Goal: Browse casually: Explore the website without a specific task or goal

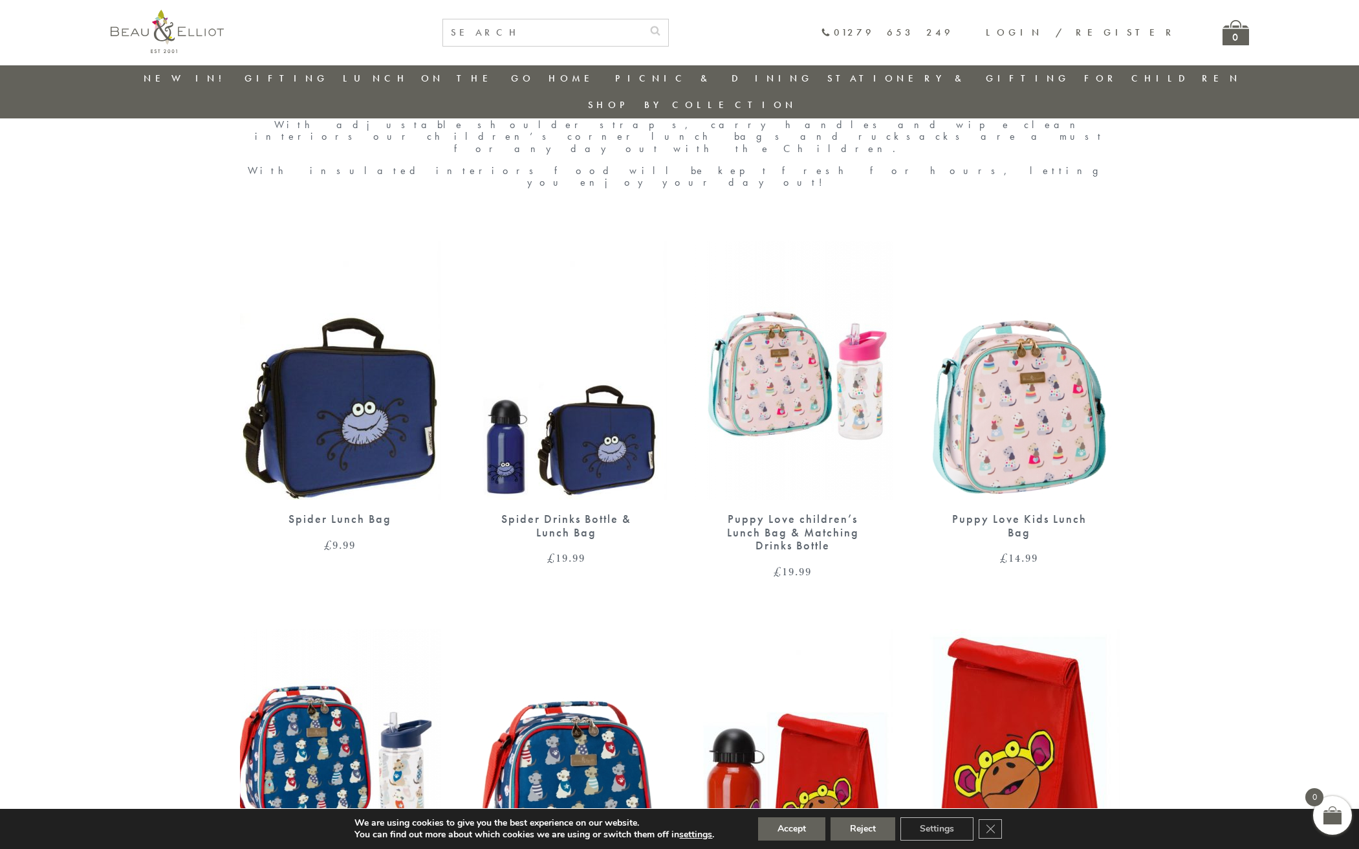
scroll to position [536, 0]
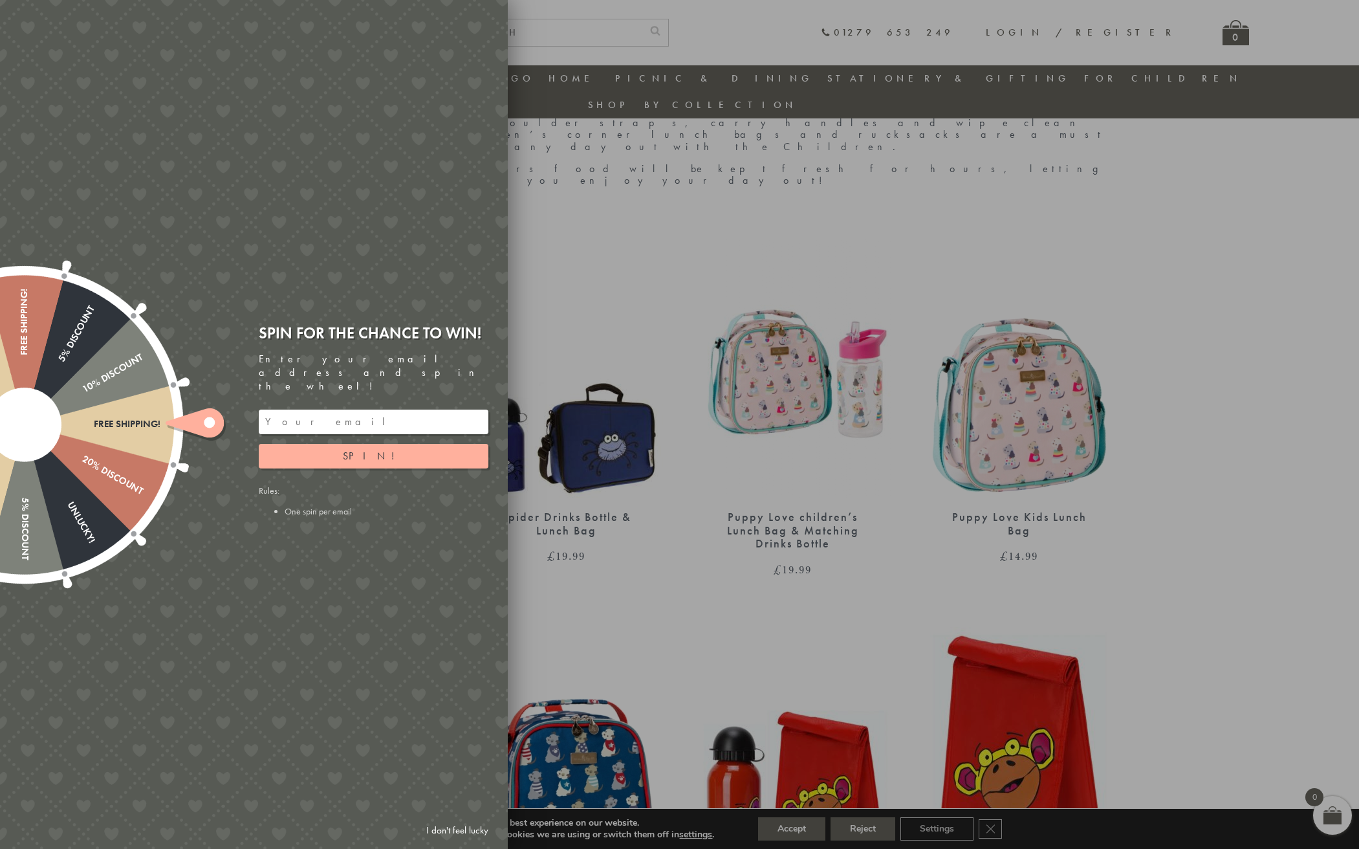
click at [695, 210] on div at bounding box center [679, 424] width 1359 height 849
click at [419, 410] on input "email" at bounding box center [374, 422] width 230 height 25
click at [410, 444] on button "Spin!" at bounding box center [374, 456] width 230 height 25
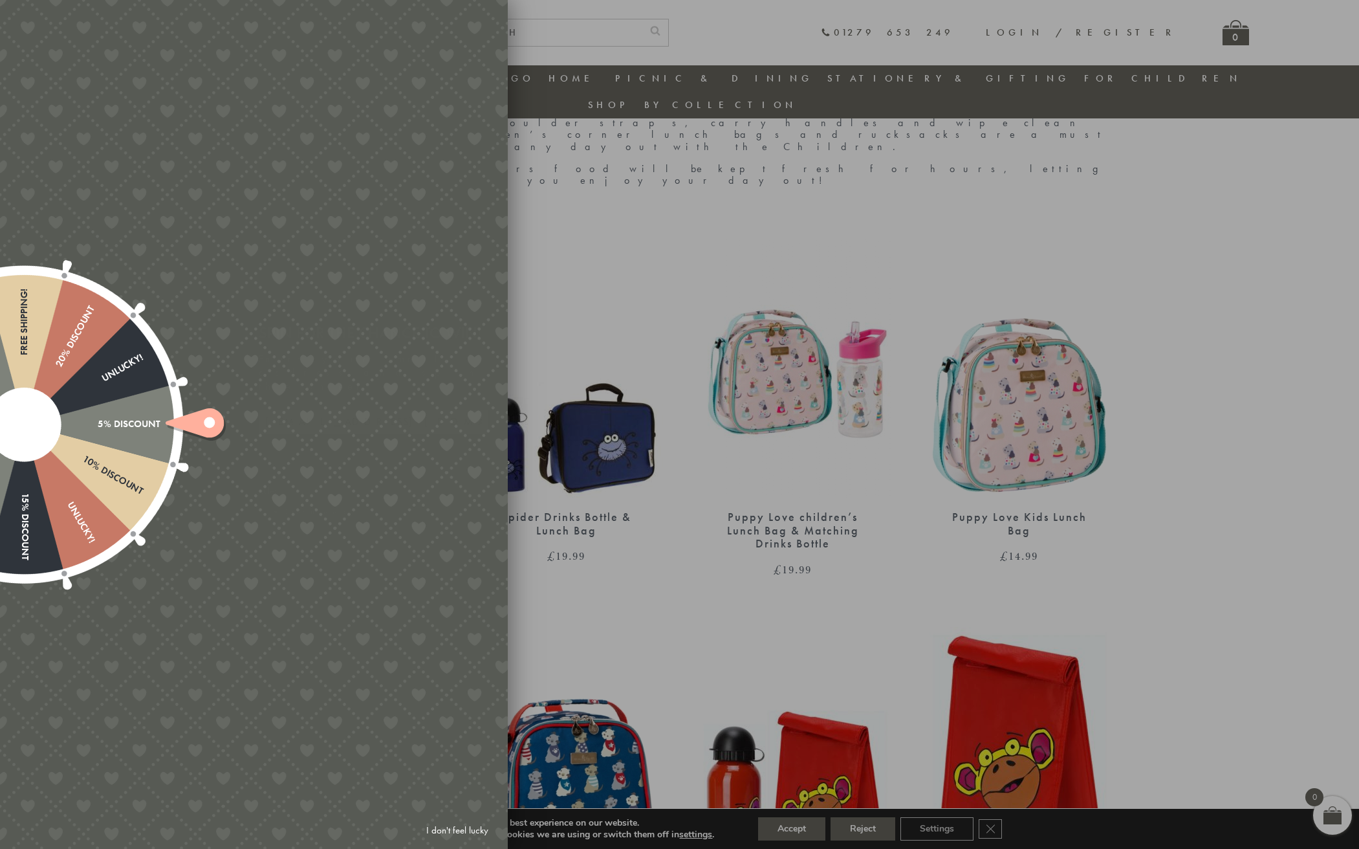
type input "886PH4TT"
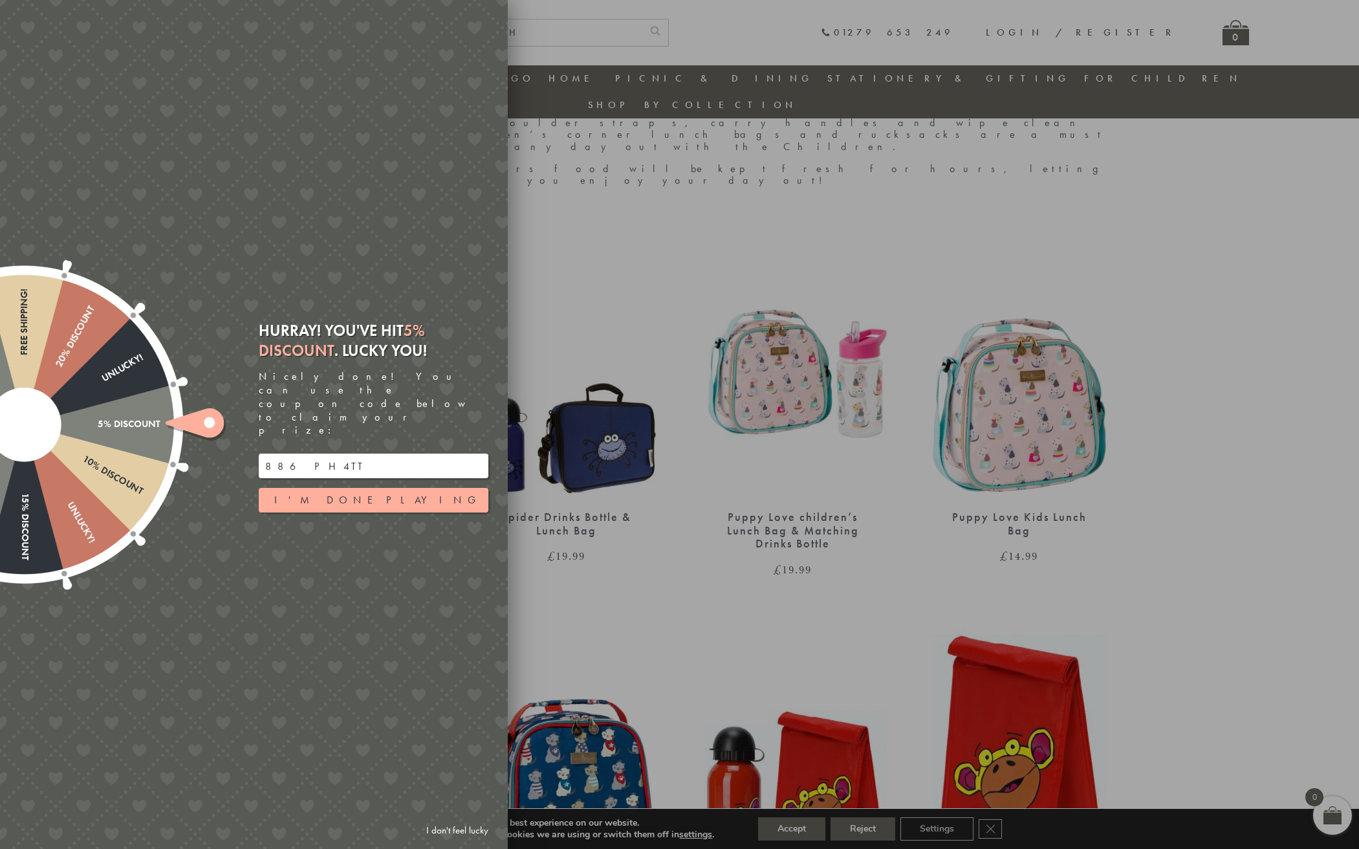
drag, startPoint x: 329, startPoint y: 447, endPoint x: 259, endPoint y: 443, distance: 70.0
click at [259, 454] on input "886PH4TT" at bounding box center [374, 466] width 230 height 25
click at [761, 379] on div at bounding box center [679, 424] width 1359 height 849
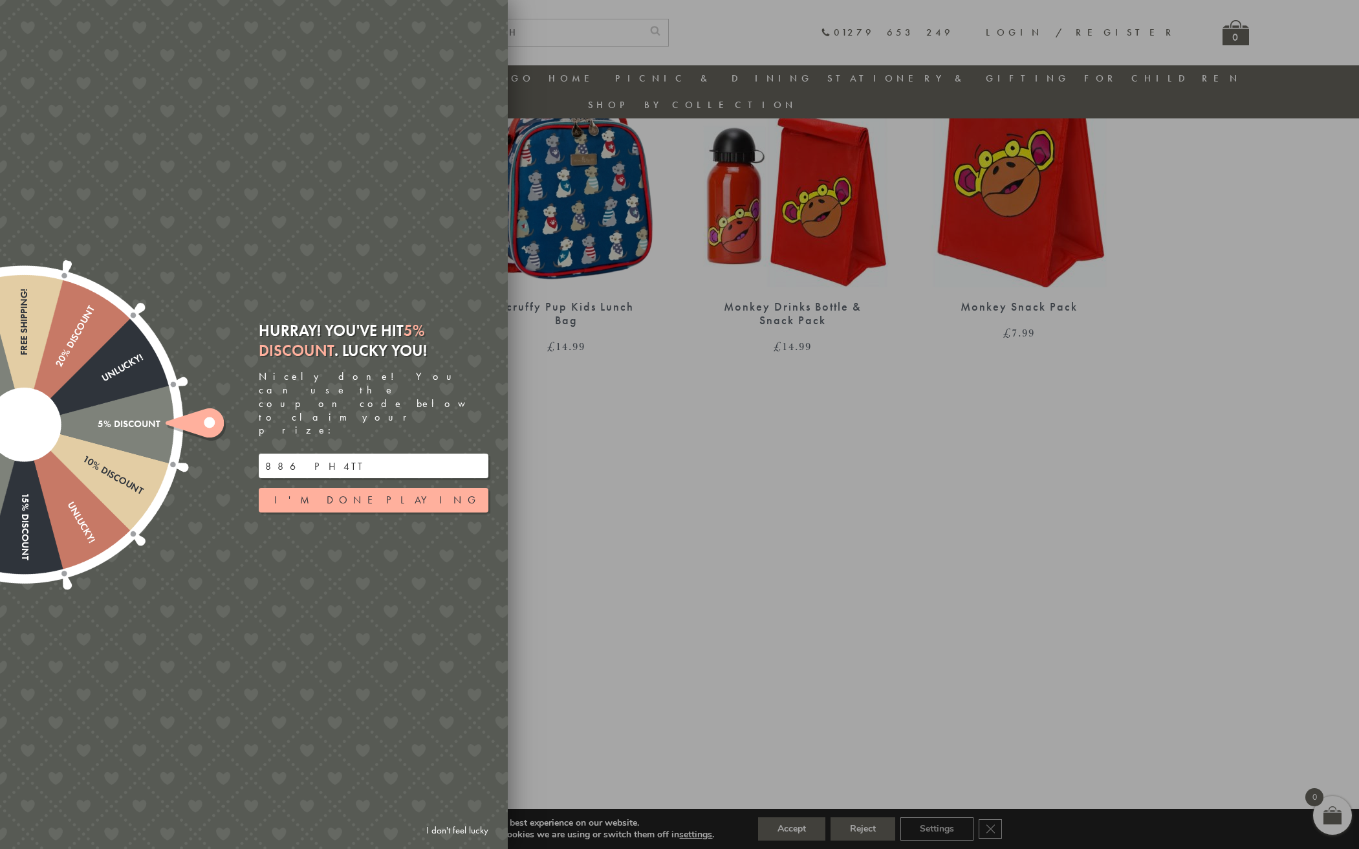
scroll to position [1135, 0]
click at [398, 488] on button "I'm done playing" at bounding box center [374, 500] width 230 height 25
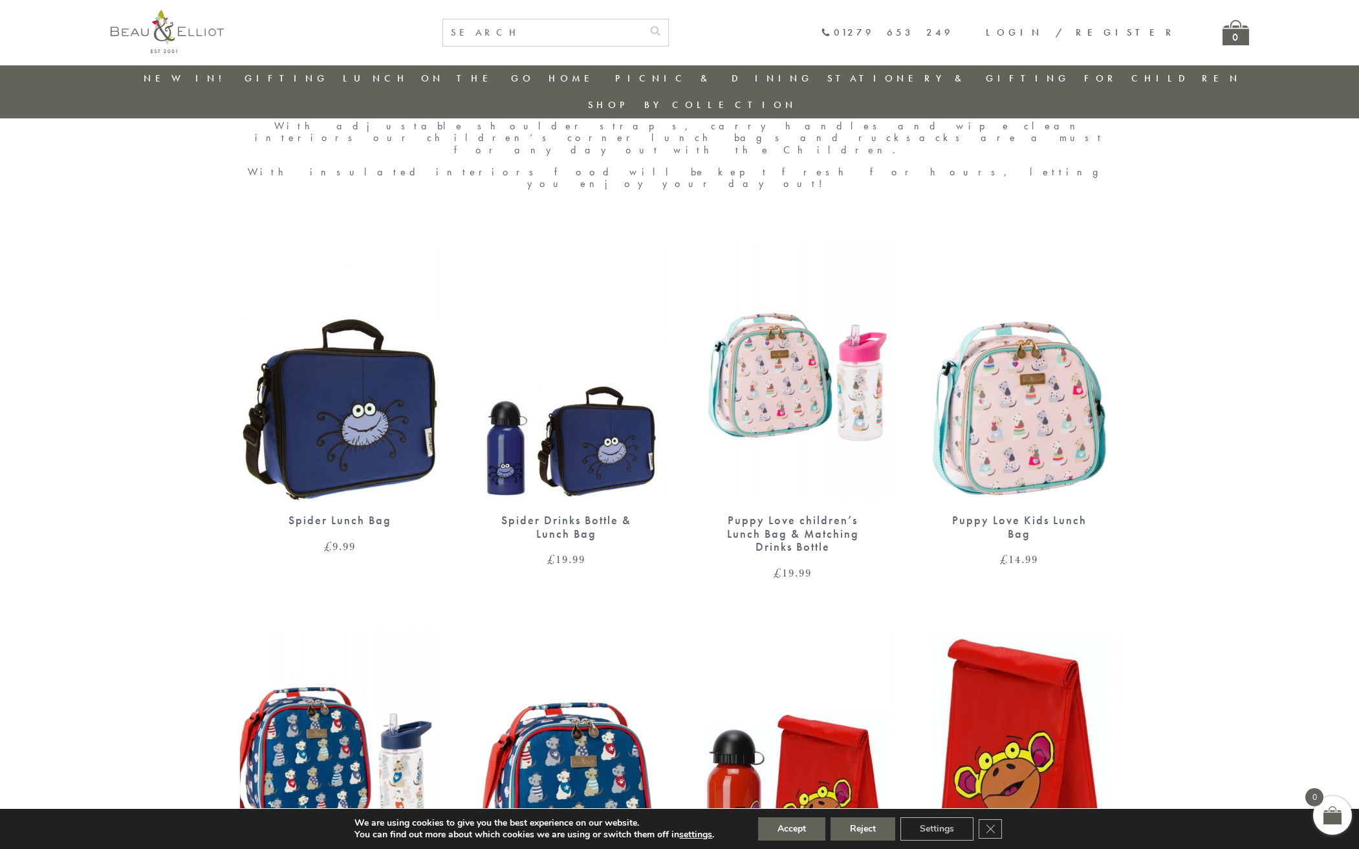
scroll to position [532, 0]
click at [1097, 162] on link "Mother & Baby" at bounding box center [1155, 173] width 116 height 23
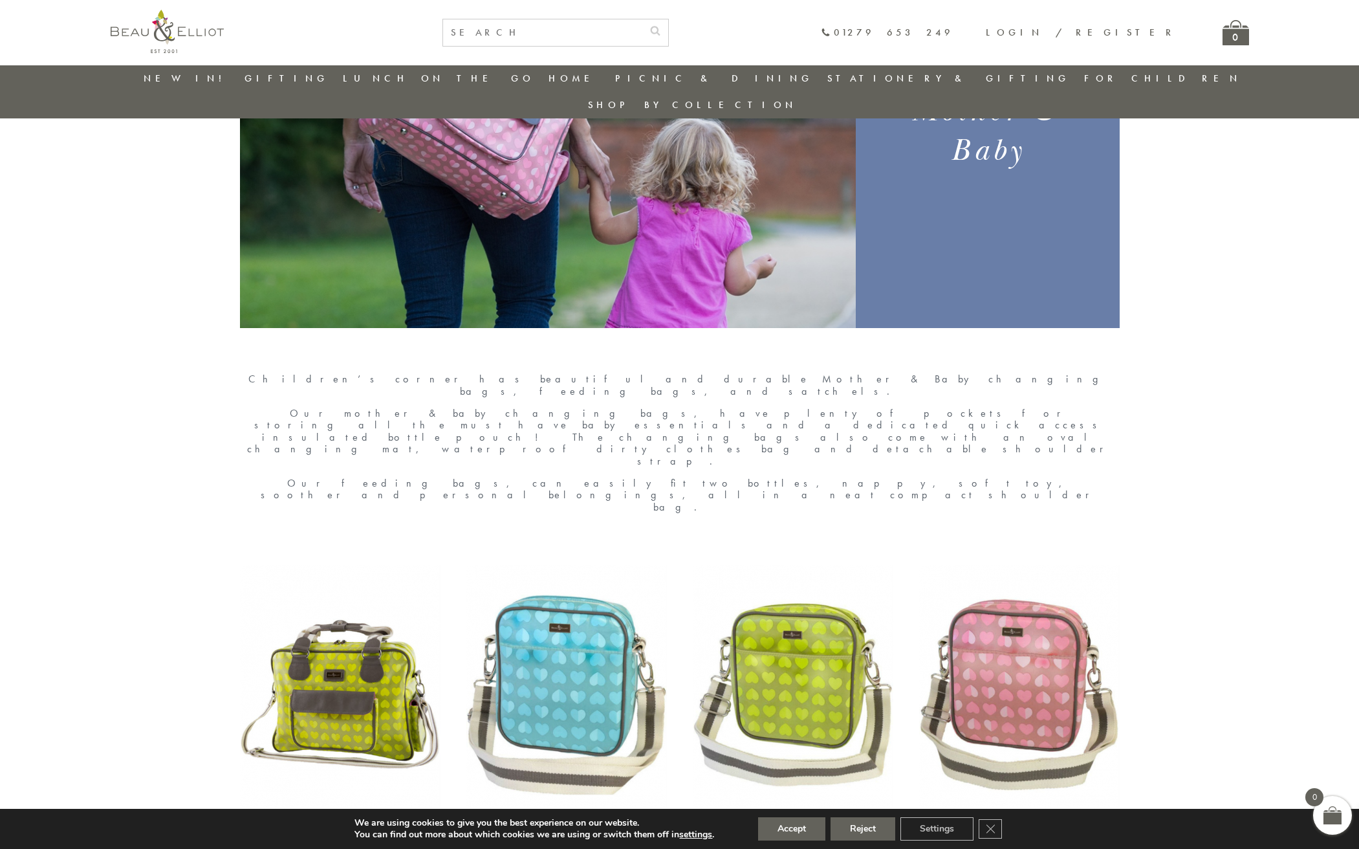
scroll to position [254, 0]
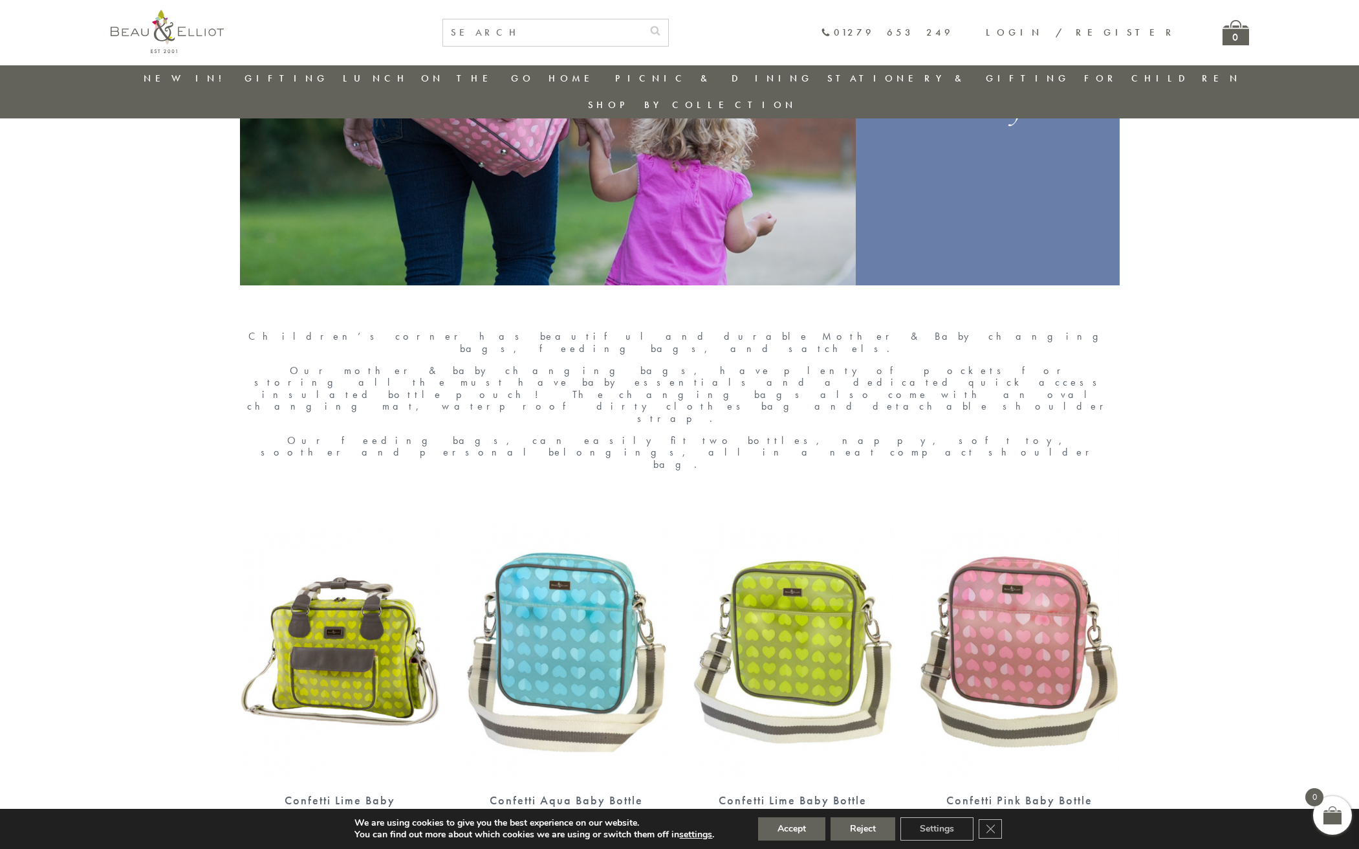
click at [801, 829] on button "Accept" at bounding box center [791, 828] width 67 height 23
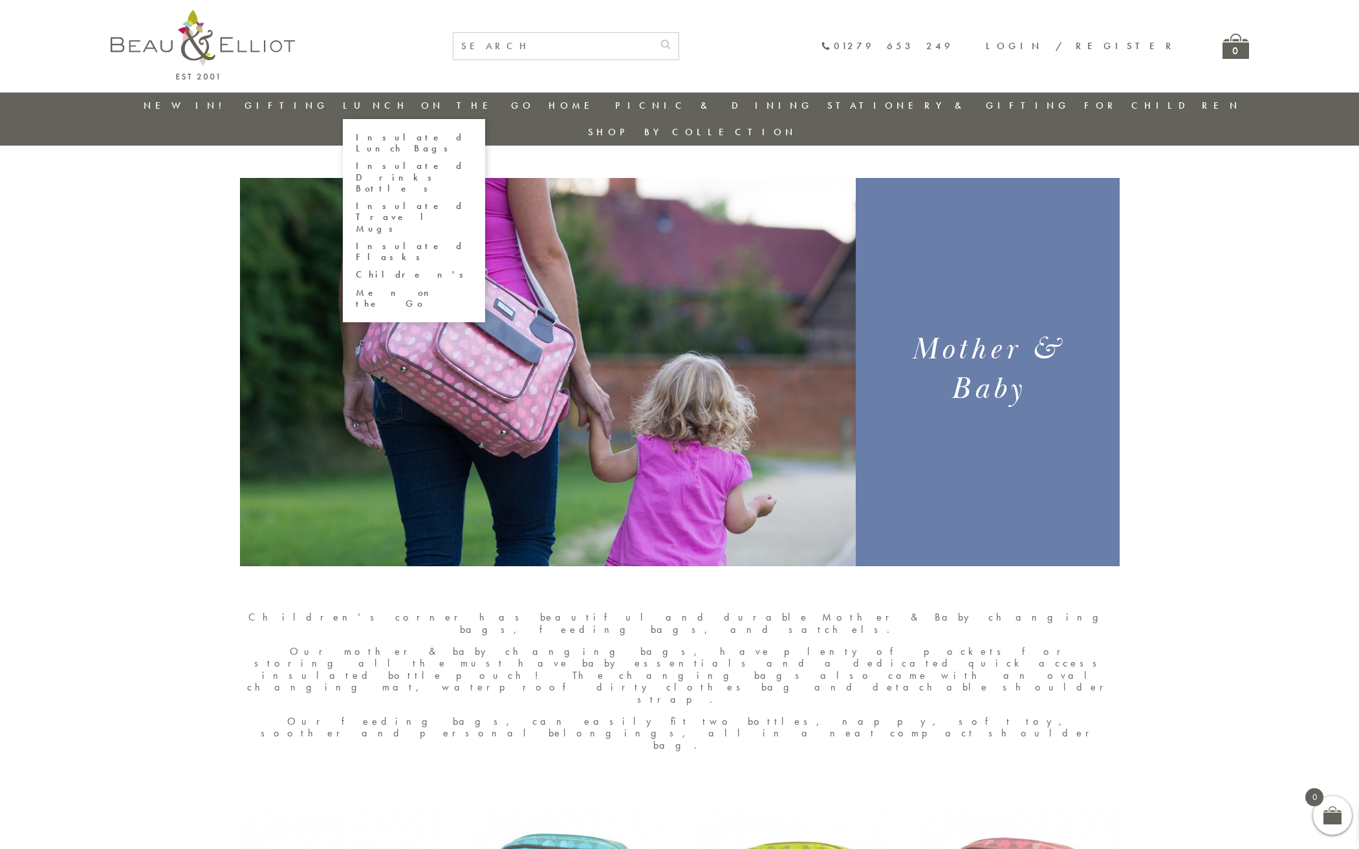
scroll to position [0, 0]
click at [417, 269] on link "Children's" at bounding box center [414, 274] width 116 height 11
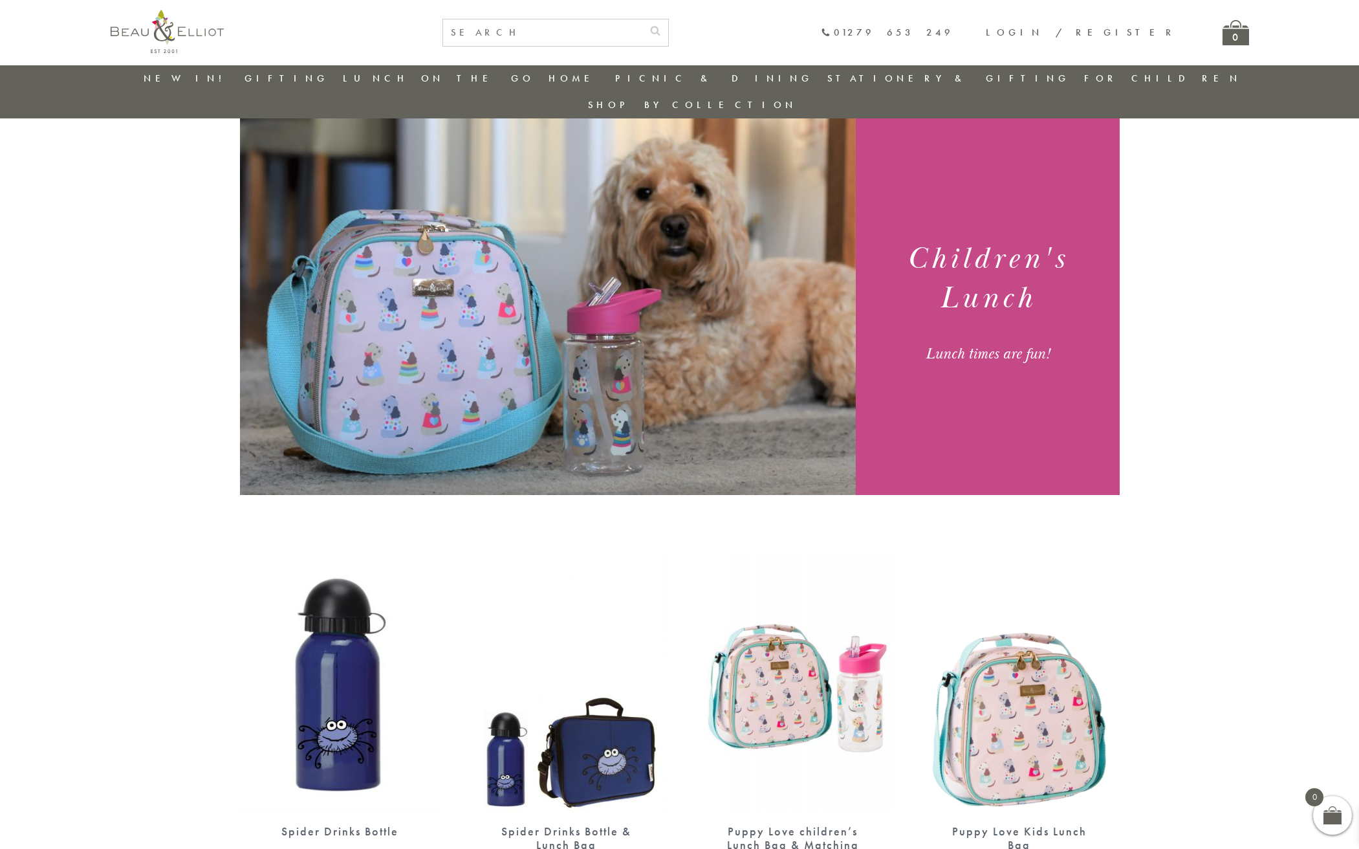
scroll to position [46, 0]
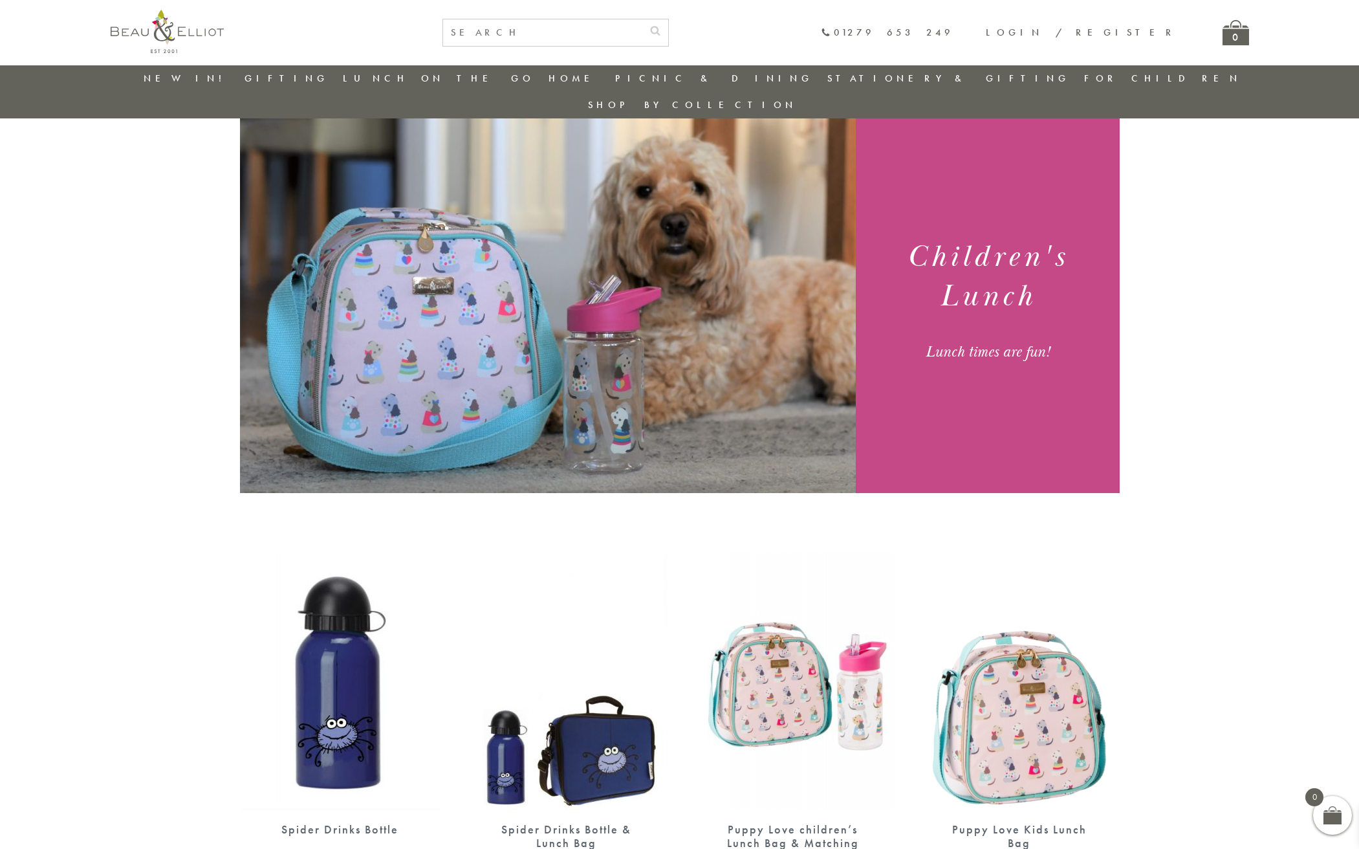
click at [176, 76] on link "New in!" at bounding box center [187, 78] width 87 height 13
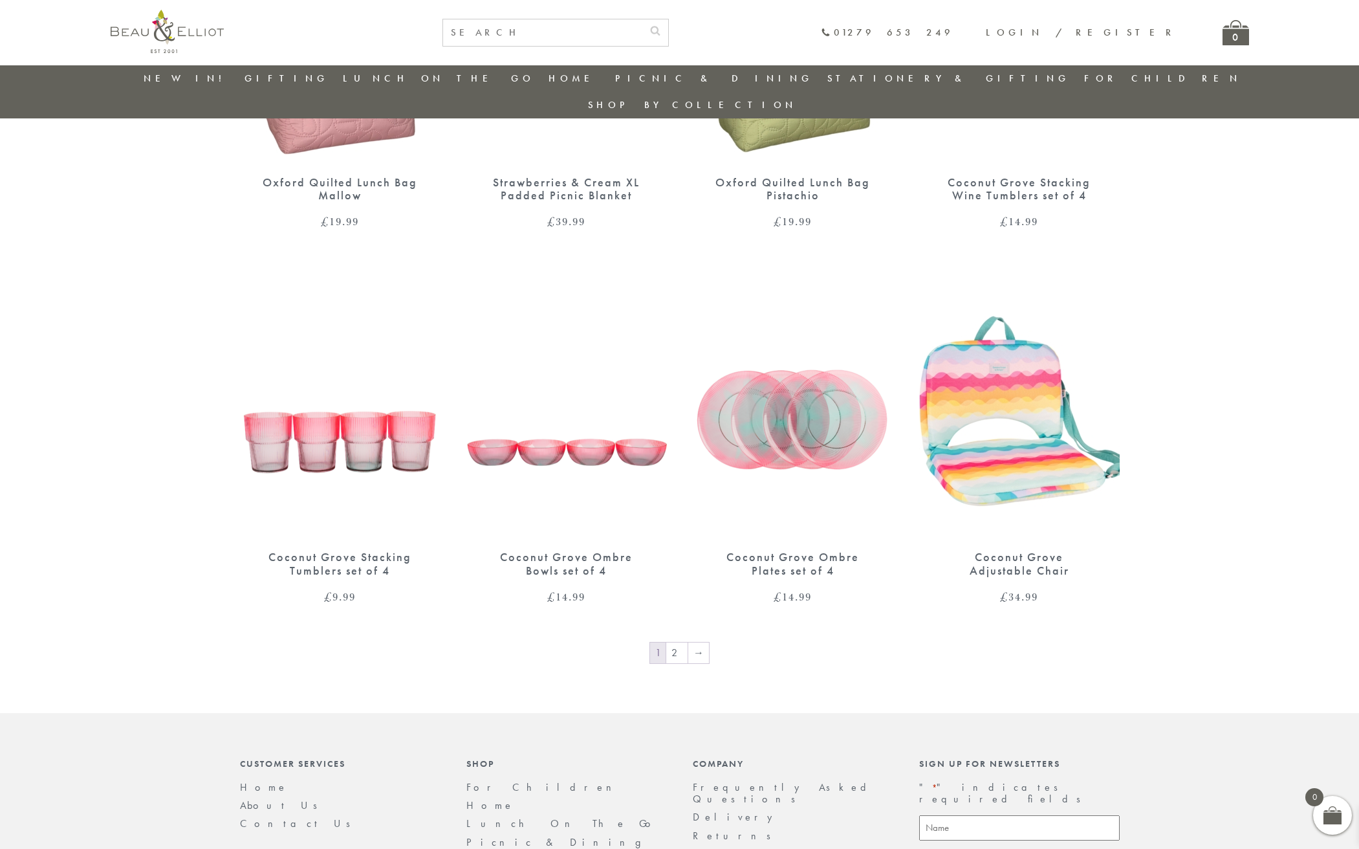
scroll to position [1870, 0]
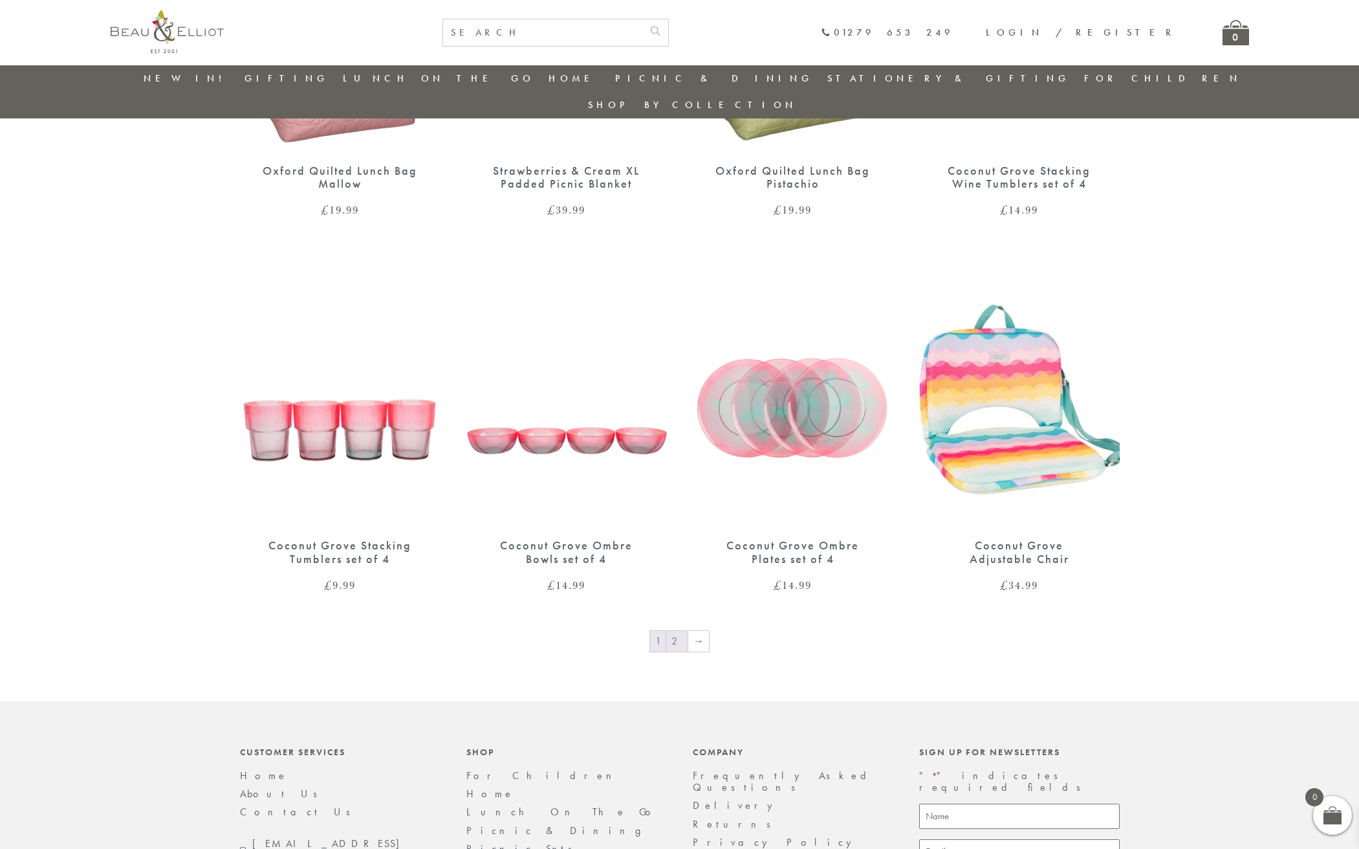
click at [680, 631] on link "2" at bounding box center [676, 641] width 21 height 21
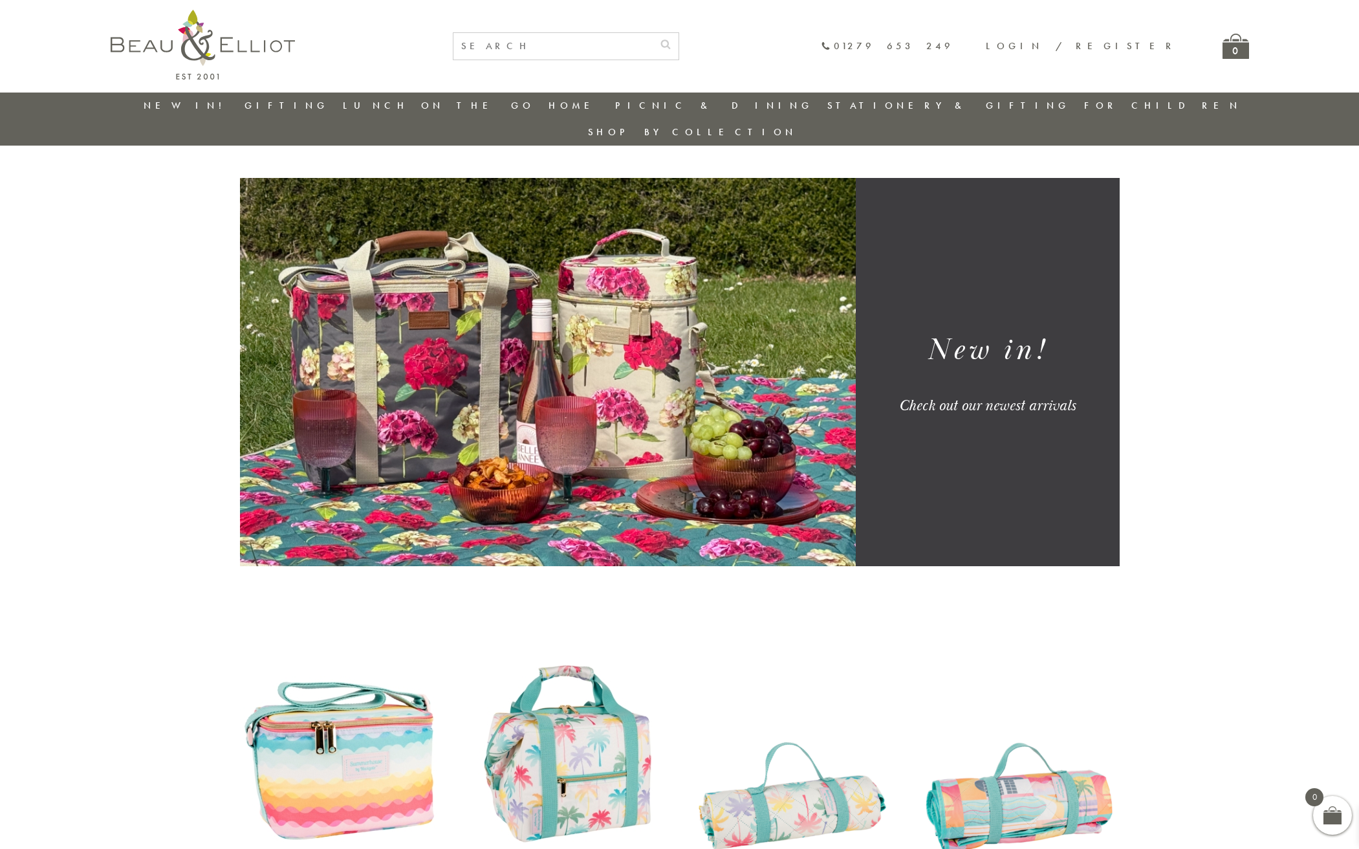
drag, startPoint x: 969, startPoint y: 381, endPoint x: 943, endPoint y: 360, distance: 34.0
click at [969, 396] on div "Check out our newest arrivals" at bounding box center [987, 405] width 232 height 19
click at [956, 331] on h1 "New in!" at bounding box center [987, 350] width 232 height 39
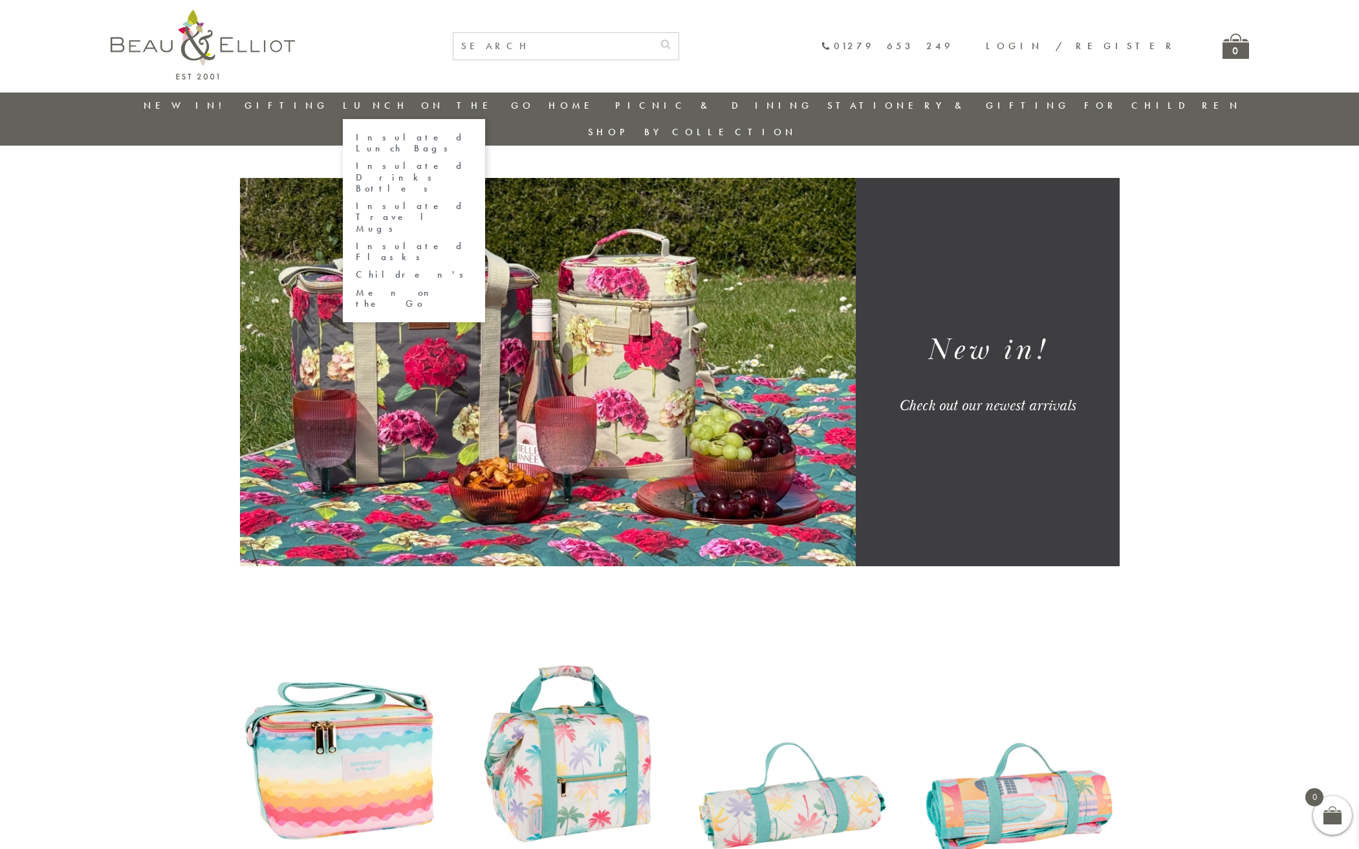
click at [428, 137] on link "Insulated Lunch Bags" at bounding box center [414, 143] width 116 height 23
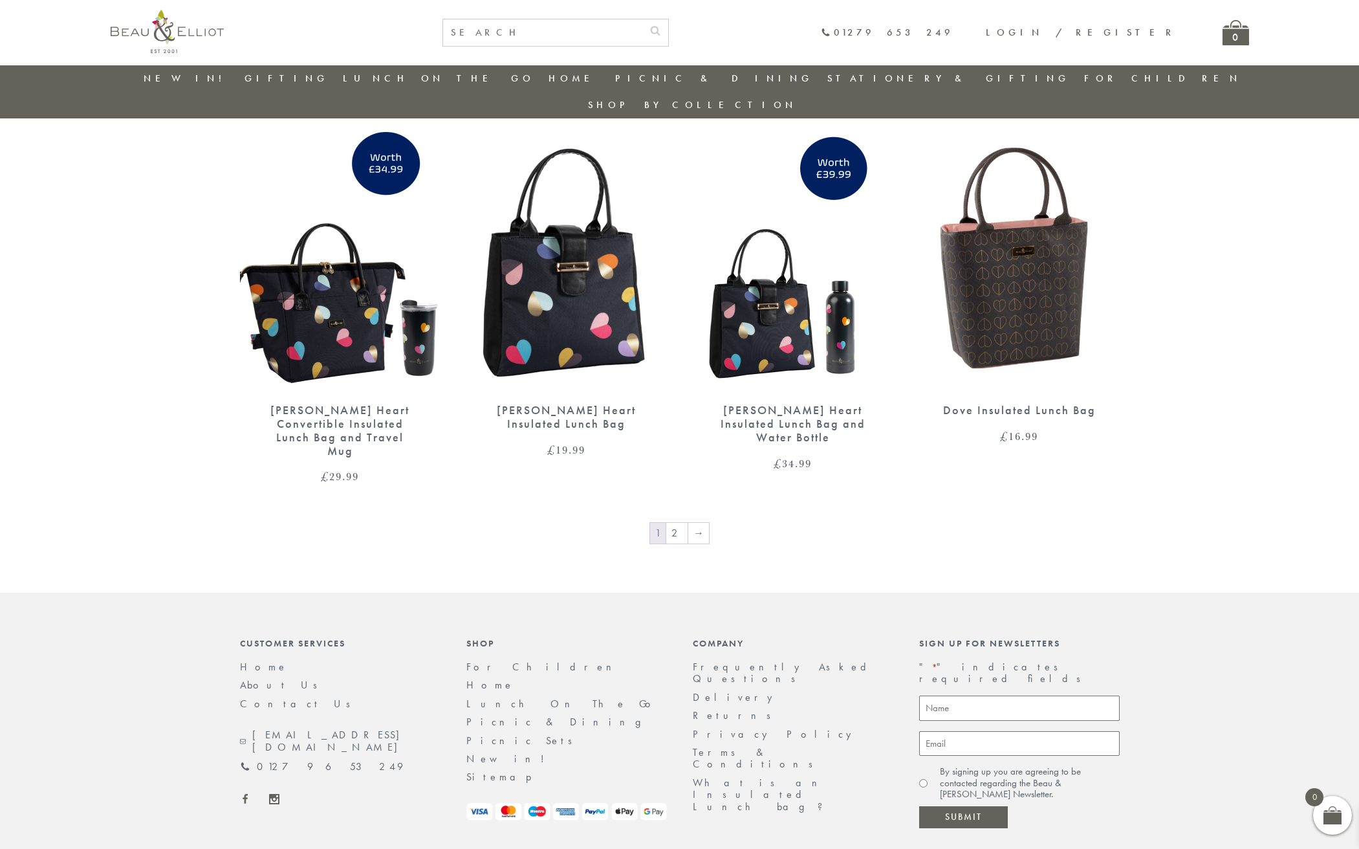
scroll to position [2029, 0]
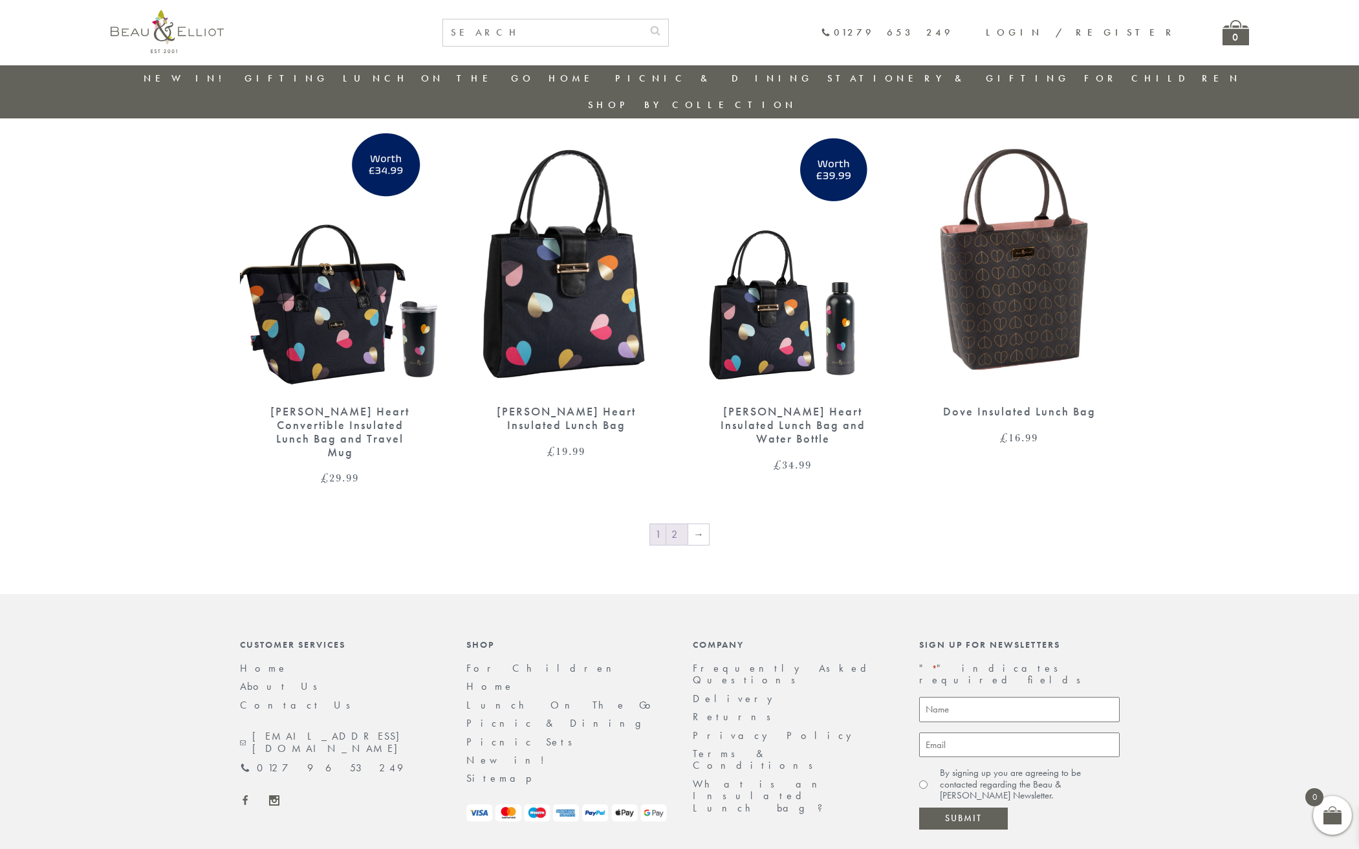
click at [678, 524] on link "2" at bounding box center [676, 534] width 21 height 21
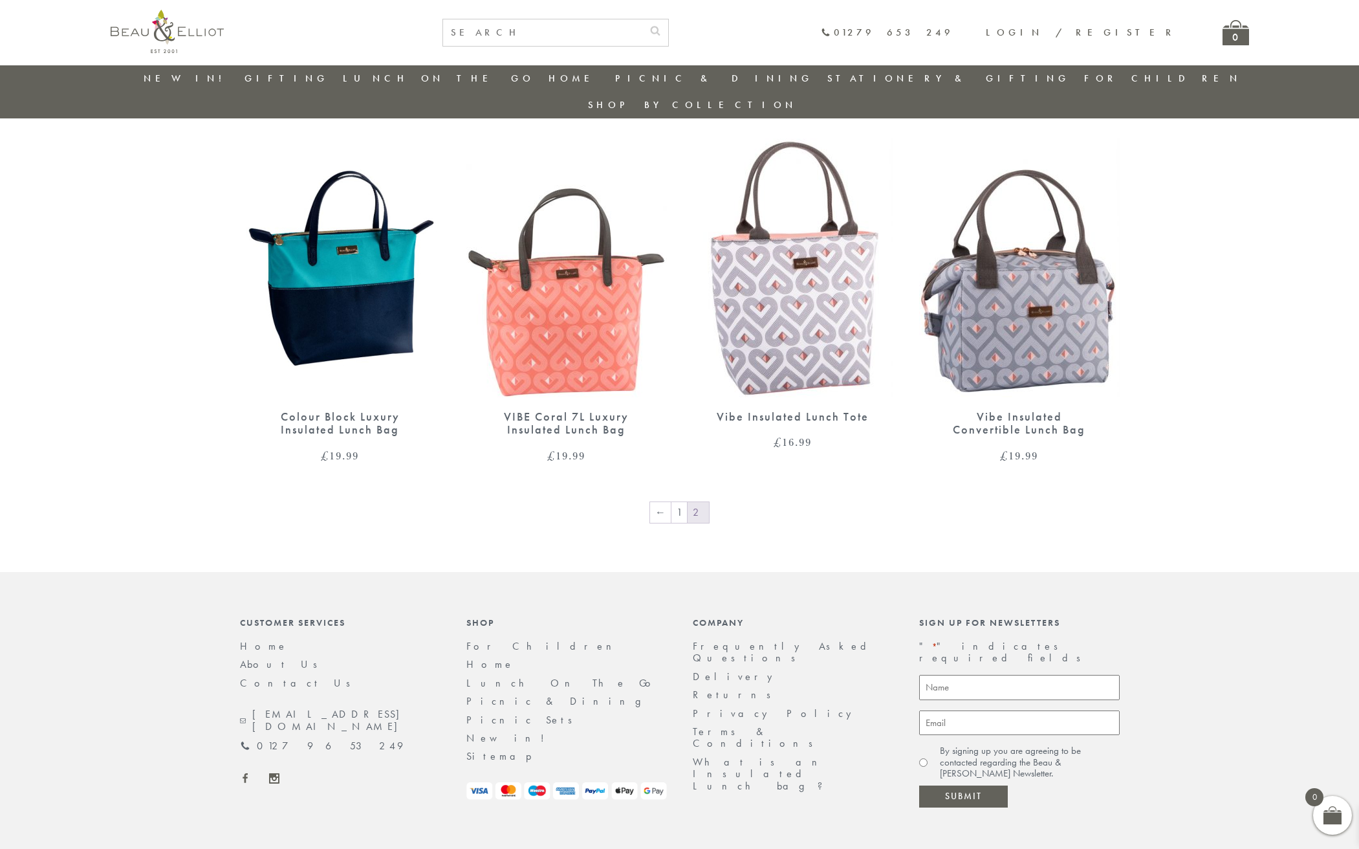
scroll to position [835, 0]
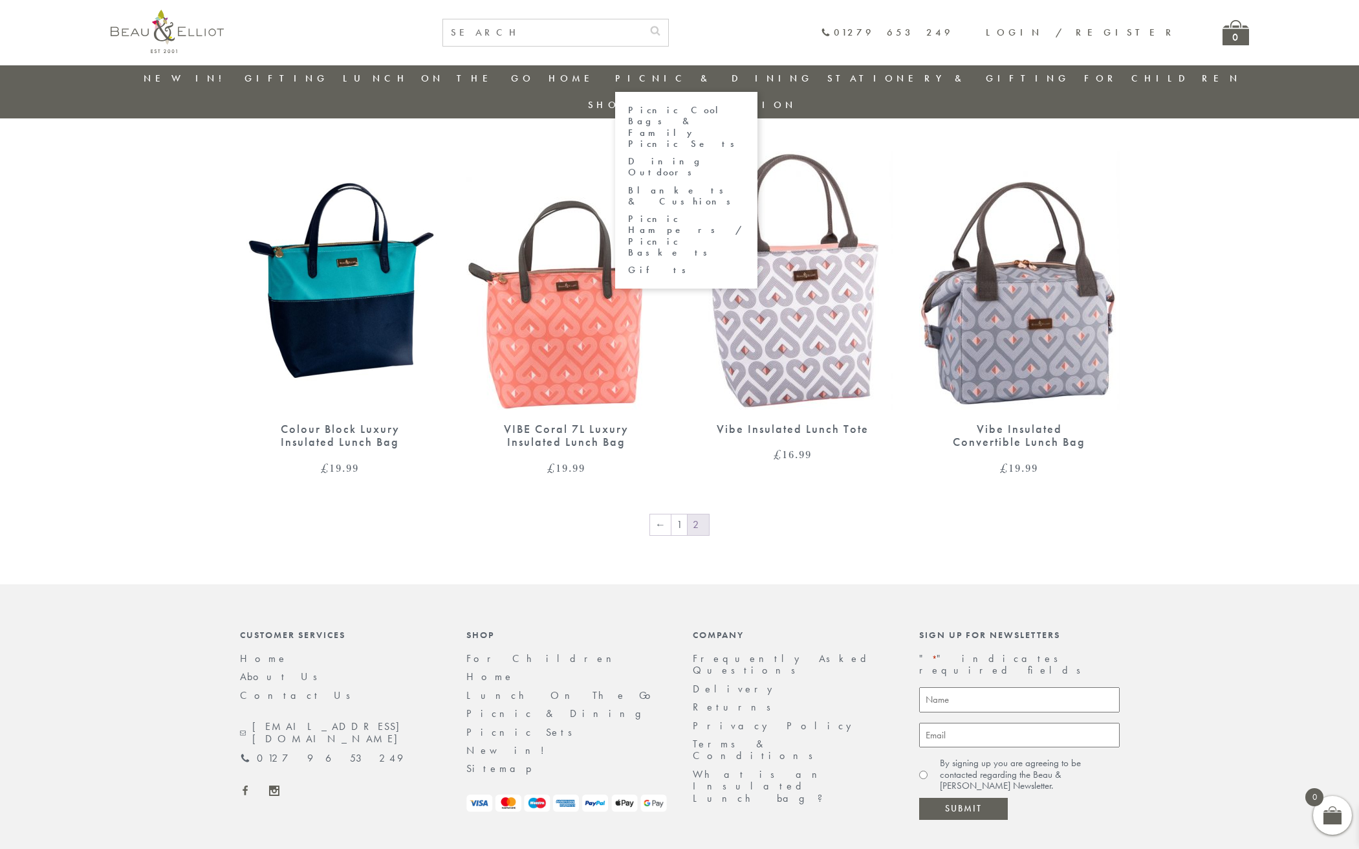
click at [695, 75] on link "Picnic & Dining" at bounding box center [714, 78] width 198 height 13
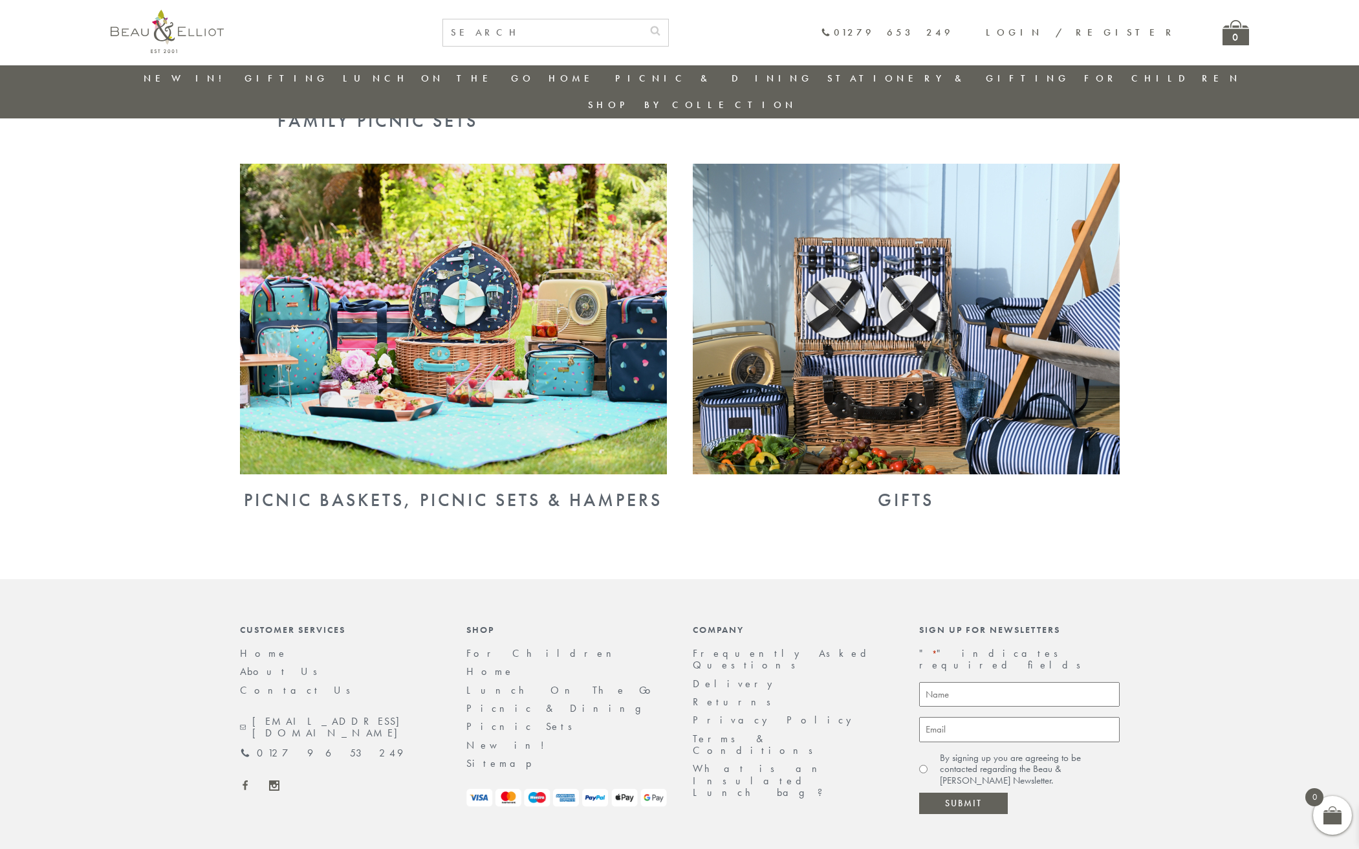
scroll to position [832, 0]
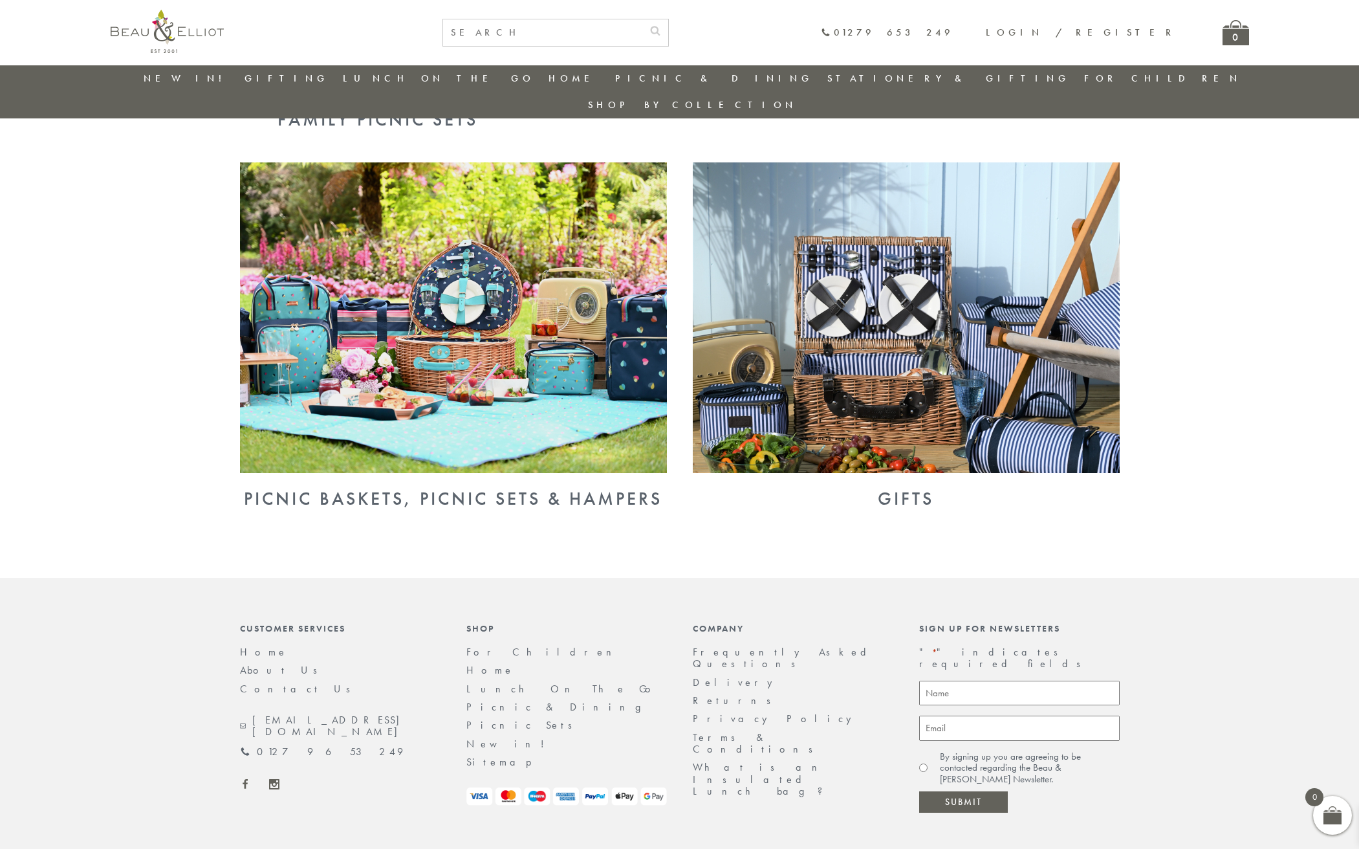
click at [532, 261] on img at bounding box center [453, 317] width 427 height 311
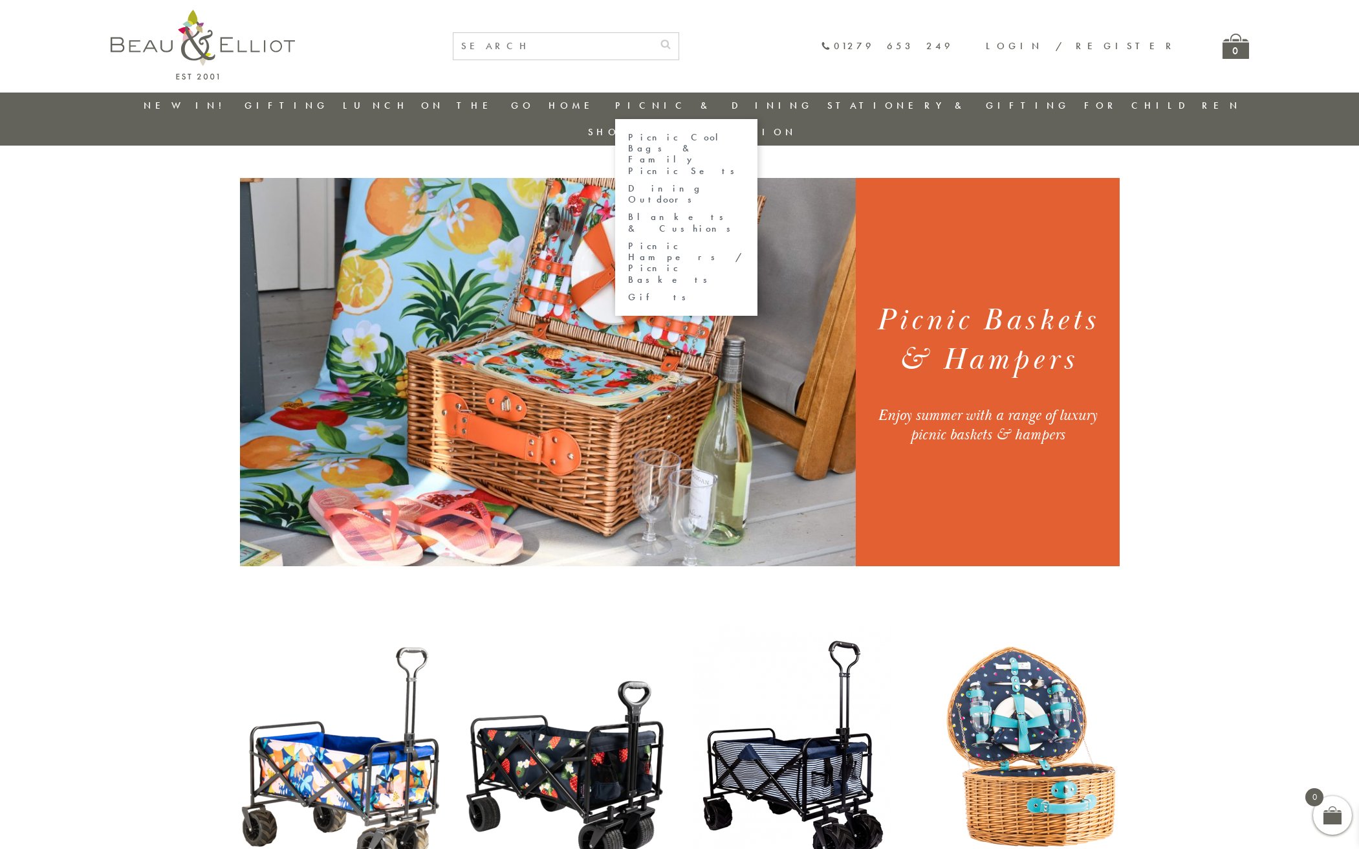
click at [688, 139] on link "Picnic Cool Bags & Family Picnic Sets" at bounding box center [686, 154] width 116 height 45
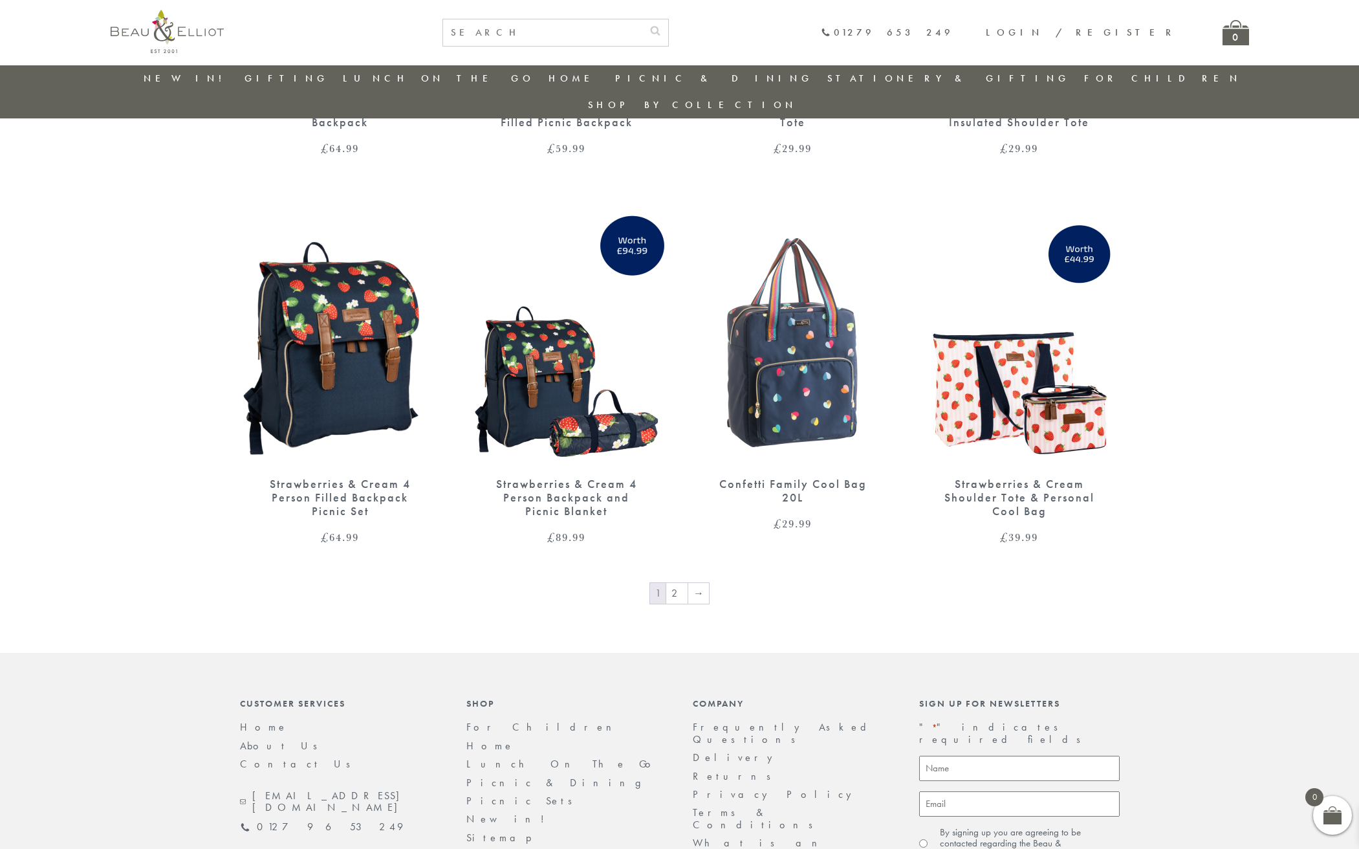
scroll to position [1934, 0]
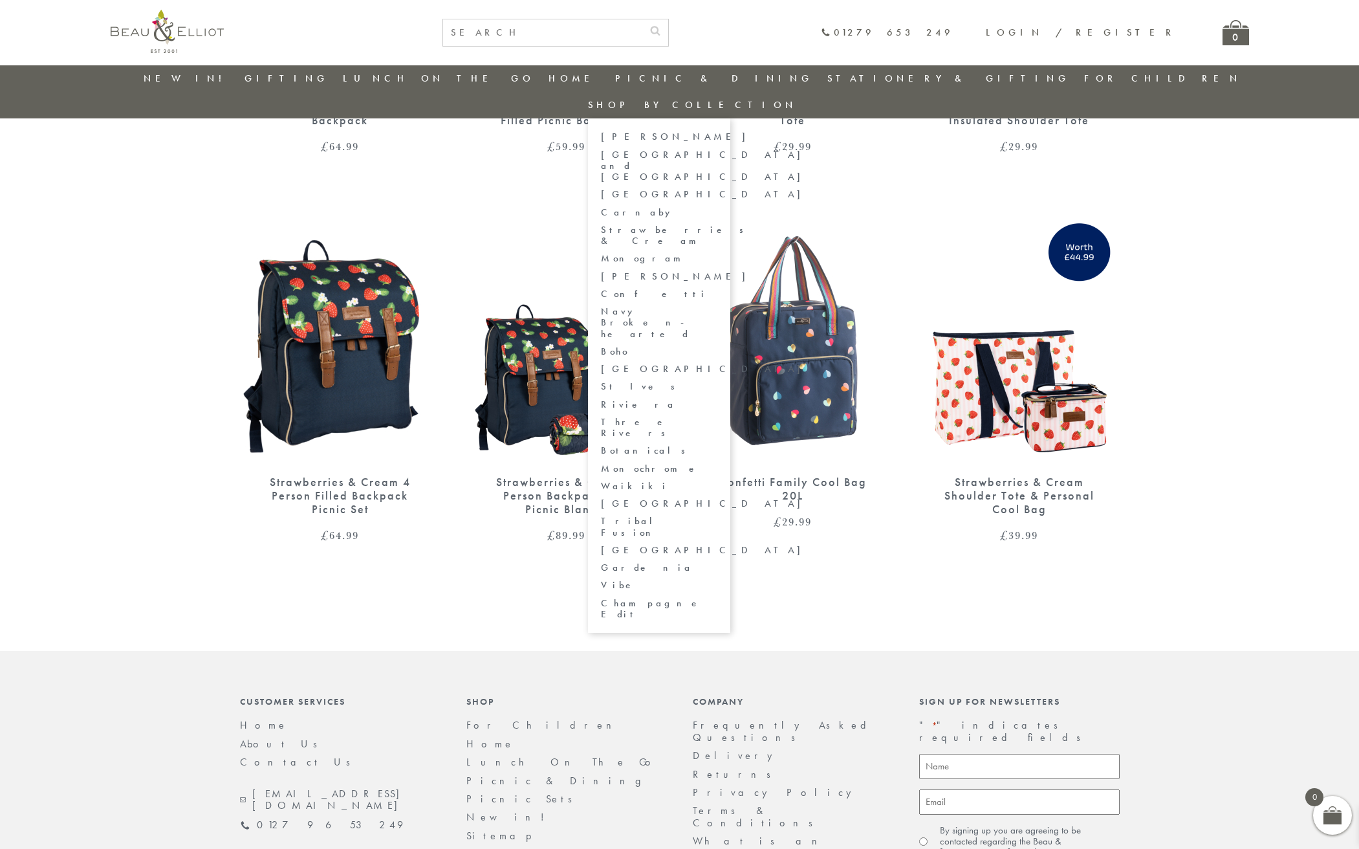
click at [717, 381] on link "St Ives" at bounding box center [659, 386] width 116 height 11
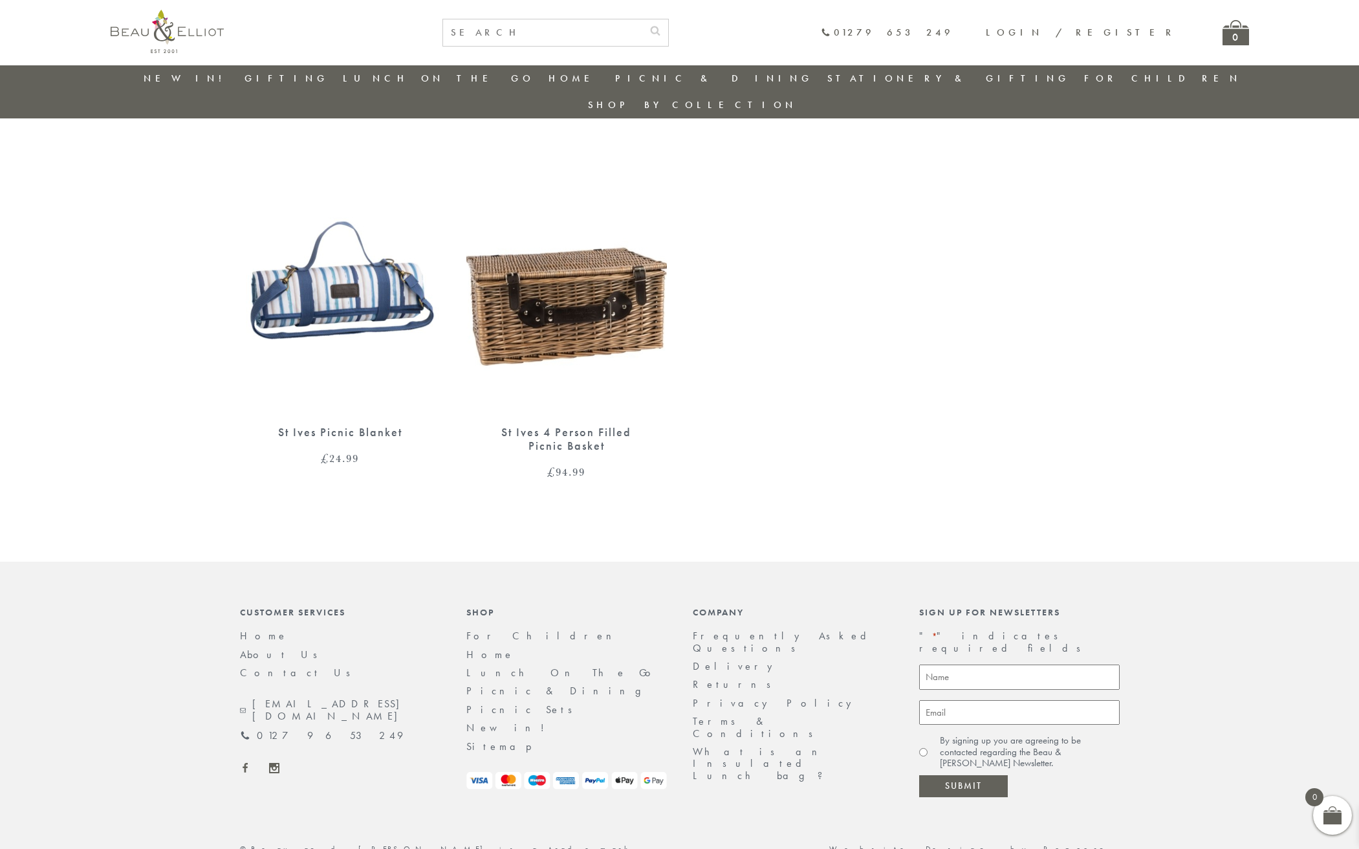
scroll to position [21, 1]
